Goal: Find specific page/section: Find specific page/section

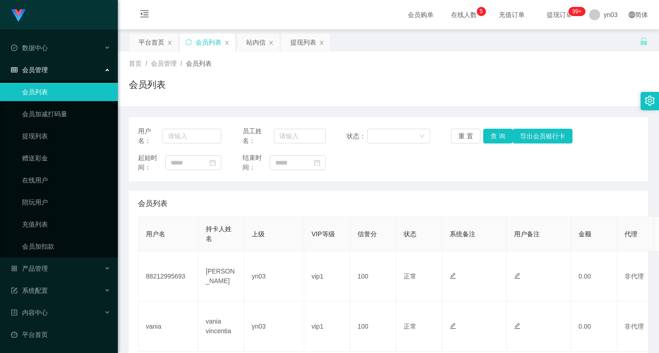
scroll to position [276, 0]
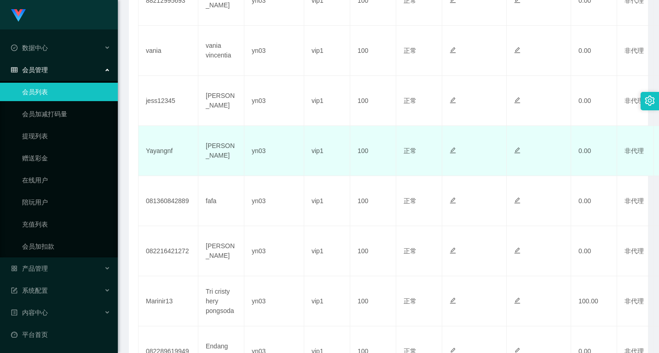
click at [149, 128] on td "Yayangnf" at bounding box center [168, 151] width 60 height 50
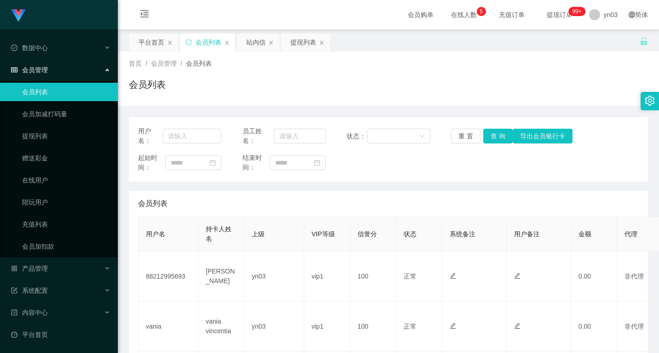
click at [296, 59] on div "首页 / 会员管理 / 会员列表 /" at bounding box center [388, 64] width 519 height 10
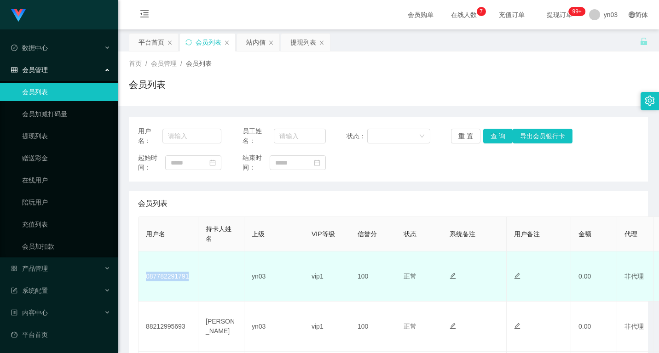
click at [183, 274] on td "087782291791" at bounding box center [168, 277] width 60 height 50
click at [182, 275] on td "087782291791" at bounding box center [168, 277] width 60 height 50
